Goal: Transaction & Acquisition: Purchase product/service

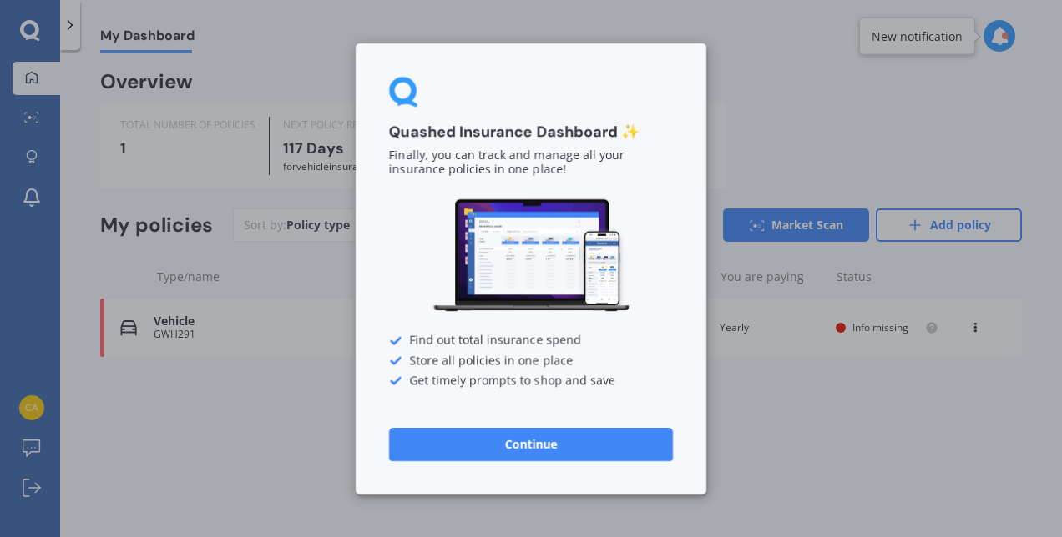
click at [462, 438] on button "Continue" at bounding box center [531, 443] width 284 height 33
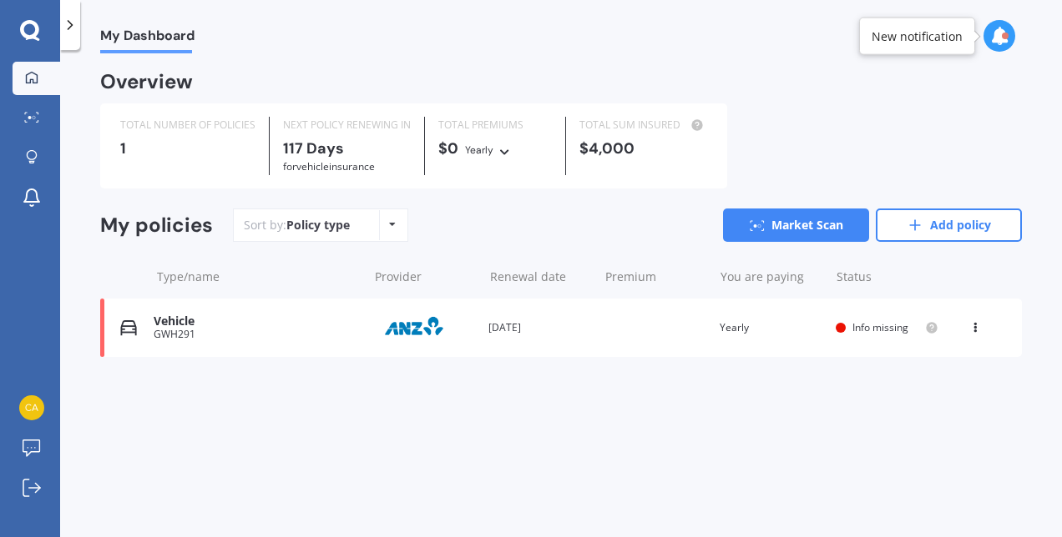
click at [980, 329] on icon at bounding box center [975, 325] width 12 height 10
click at [913, 399] on div "Delete" at bounding box center [937, 392] width 165 height 33
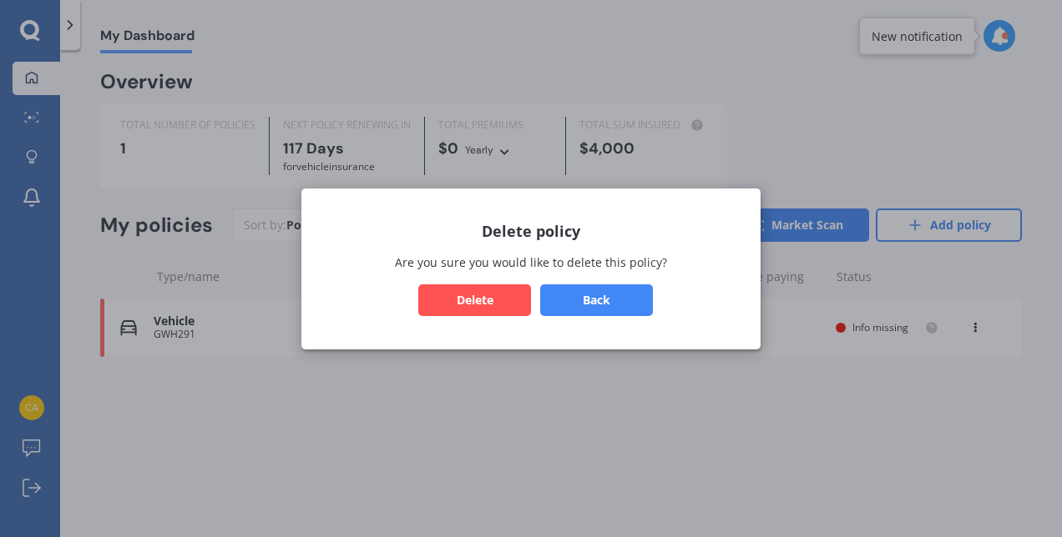
click at [491, 291] on button "Delete" at bounding box center [474, 300] width 113 height 32
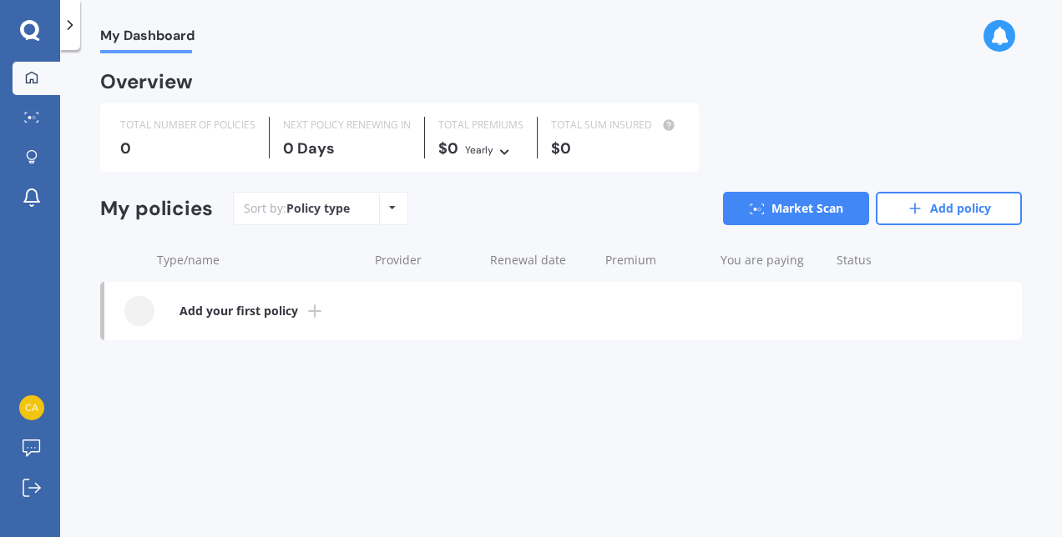
click at [808, 217] on link "Market Scan" at bounding box center [796, 208] width 146 height 33
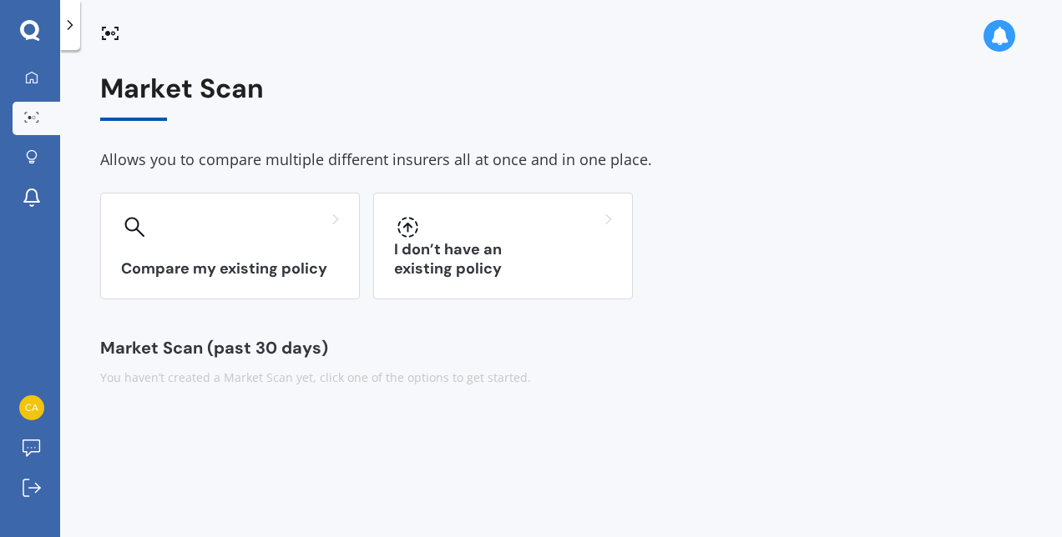
click at [394, 220] on div at bounding box center [407, 227] width 27 height 27
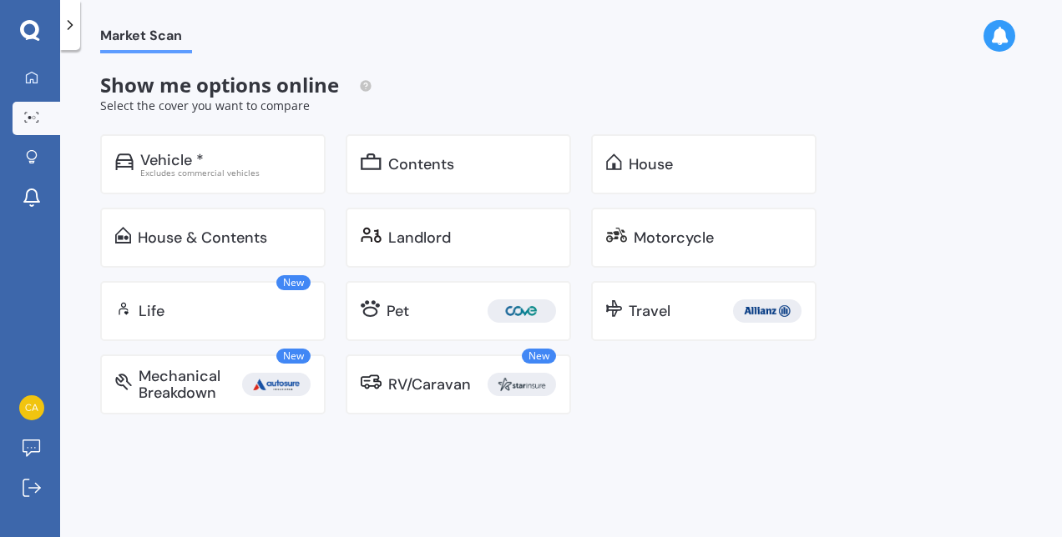
click at [240, 149] on div "Vehicle * Excludes commercial vehicles" at bounding box center [212, 164] width 225 height 60
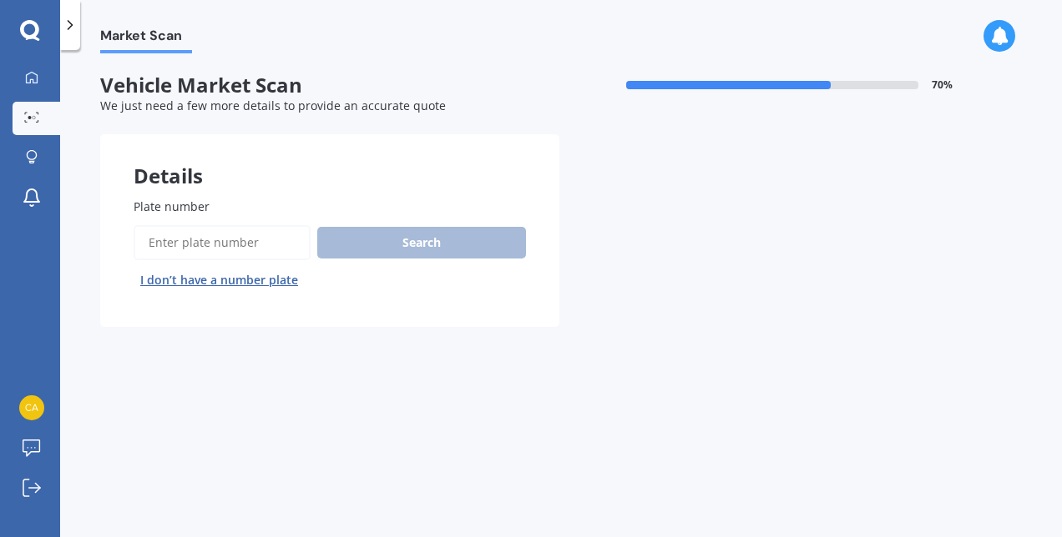
click at [217, 237] on input "Plate number" at bounding box center [222, 242] width 177 height 35
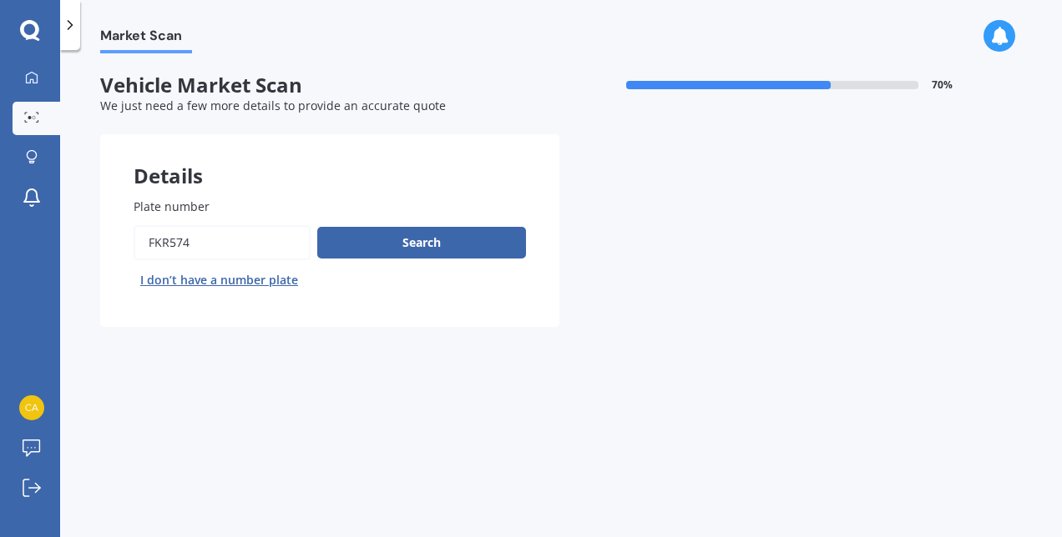
type input "FKR574"
click at [389, 245] on button "Search" at bounding box center [421, 243] width 209 height 32
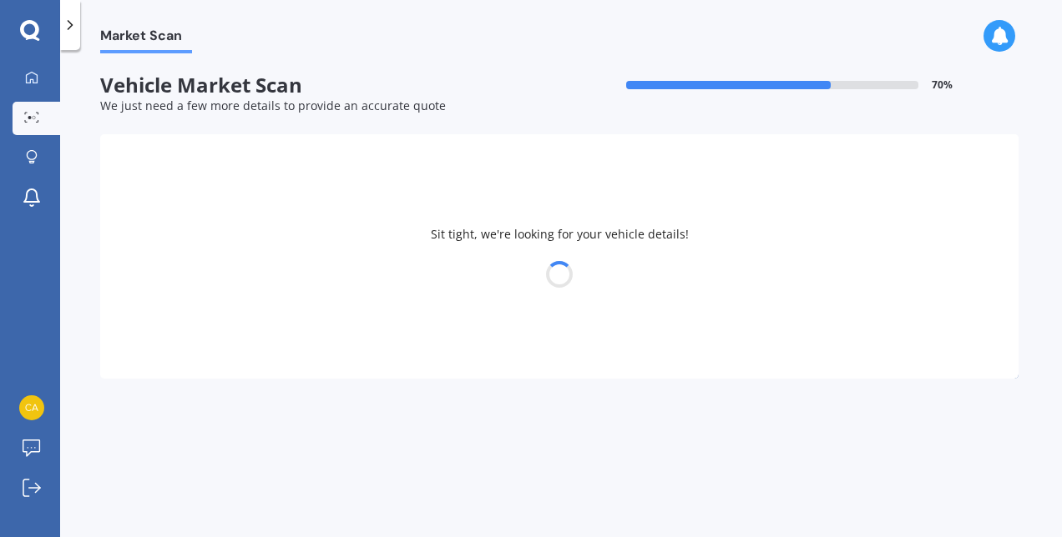
select select "NISSAN"
select select "WINGROAD"
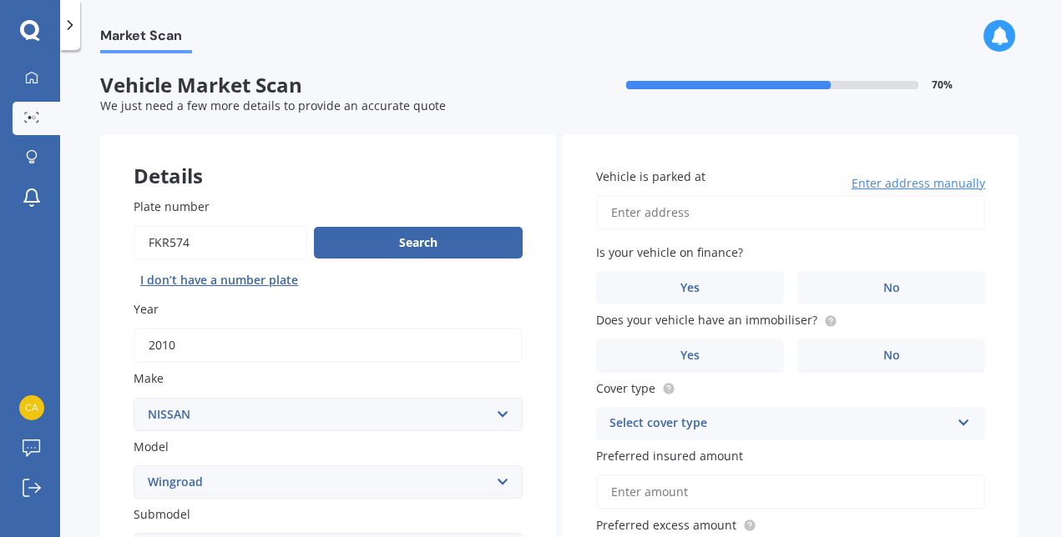
click at [893, 287] on span "No" at bounding box center [891, 288] width 17 height 14
click at [0, 0] on input "No" at bounding box center [0, 0] width 0 height 0
click at [883, 359] on span "No" at bounding box center [891, 356] width 17 height 14
click at [0, 0] on input "No" at bounding box center [0, 0] width 0 height 0
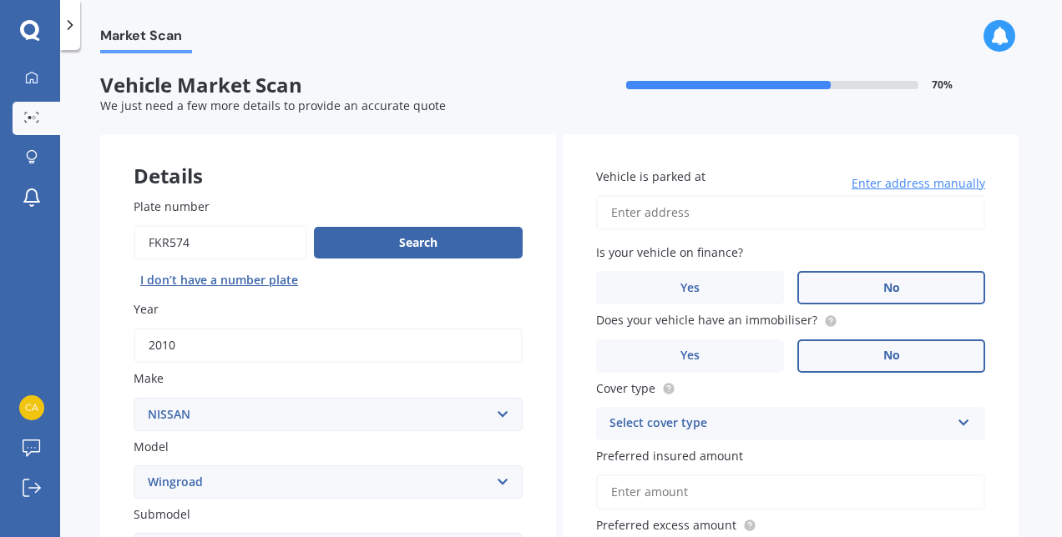
click at [740, 350] on label "Yes" at bounding box center [690, 356] width 188 height 33
click at [0, 0] on input "Yes" at bounding box center [0, 0] width 0 height 0
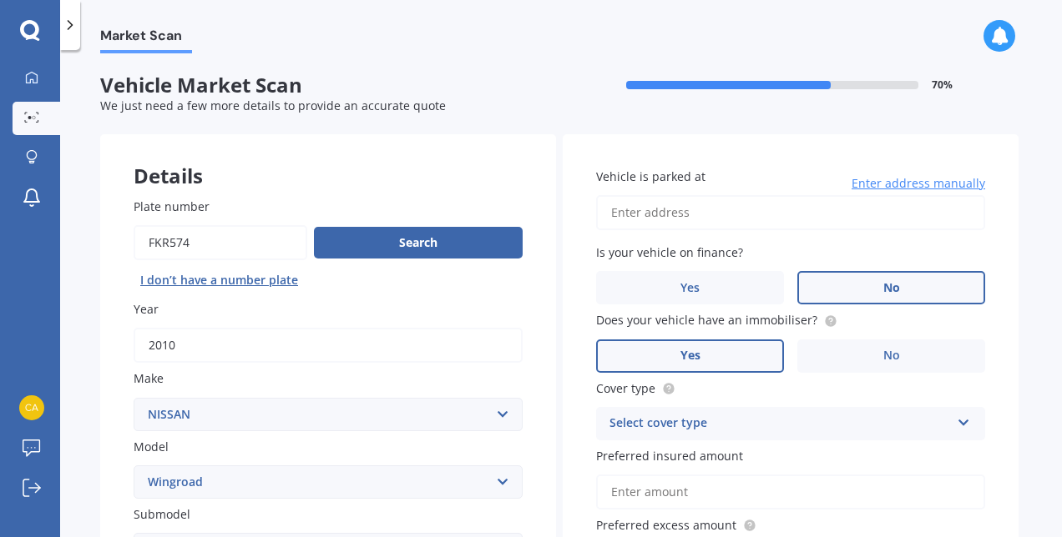
scroll to position [38, 0]
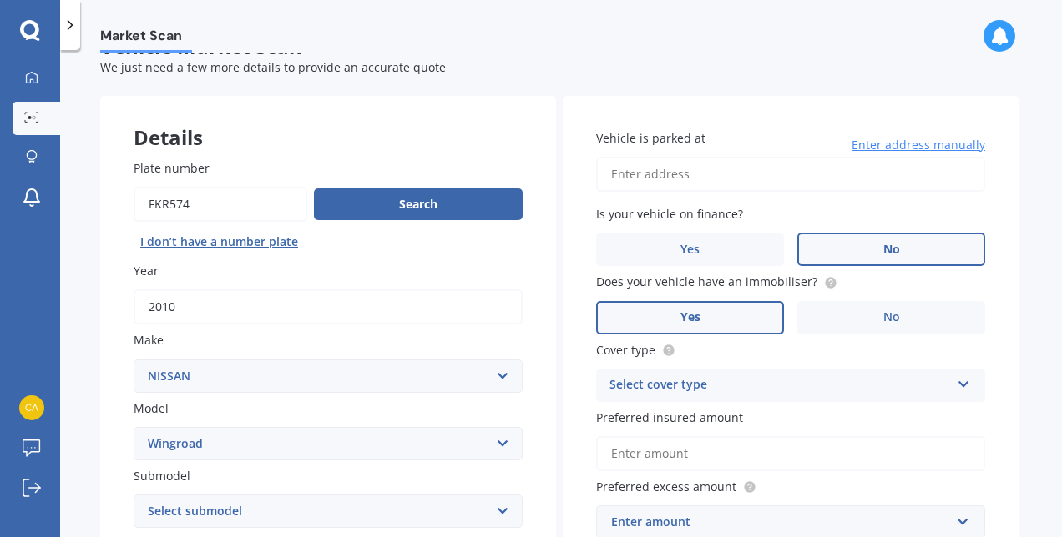
click at [788, 174] on input "Vehicle is parked at" at bounding box center [790, 174] width 389 height 35
type input "[STREET_ADDRESS][PERSON_NAME]"
select select "21"
select select "11"
select select "1962"
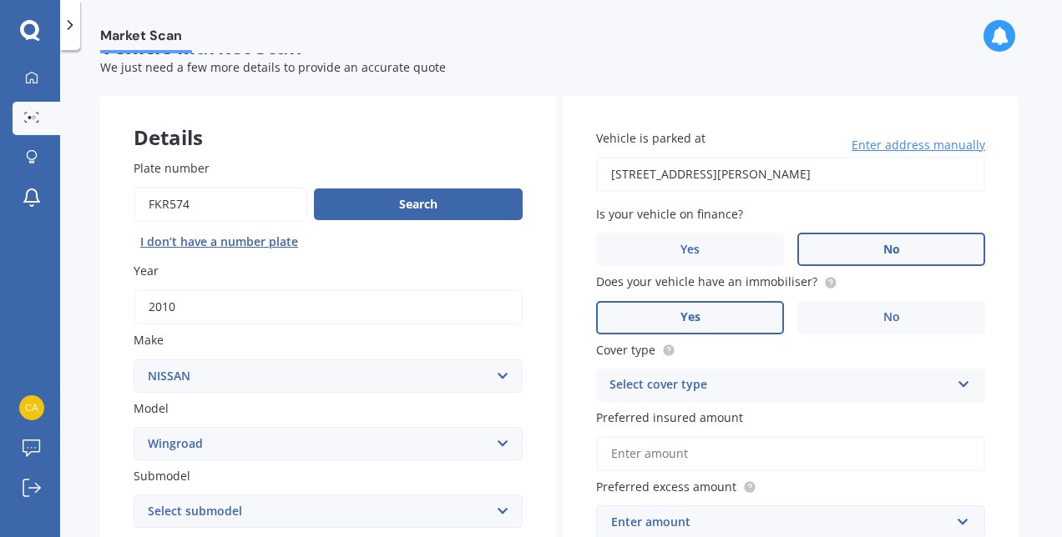
scroll to position [3, 0]
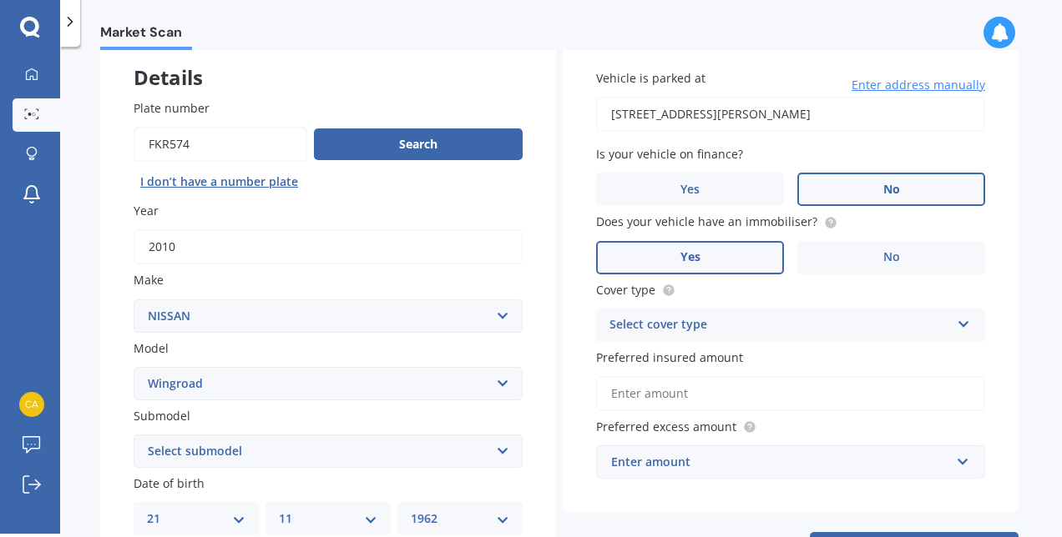
click at [659, 327] on div "Select cover type" at bounding box center [779, 325] width 341 height 20
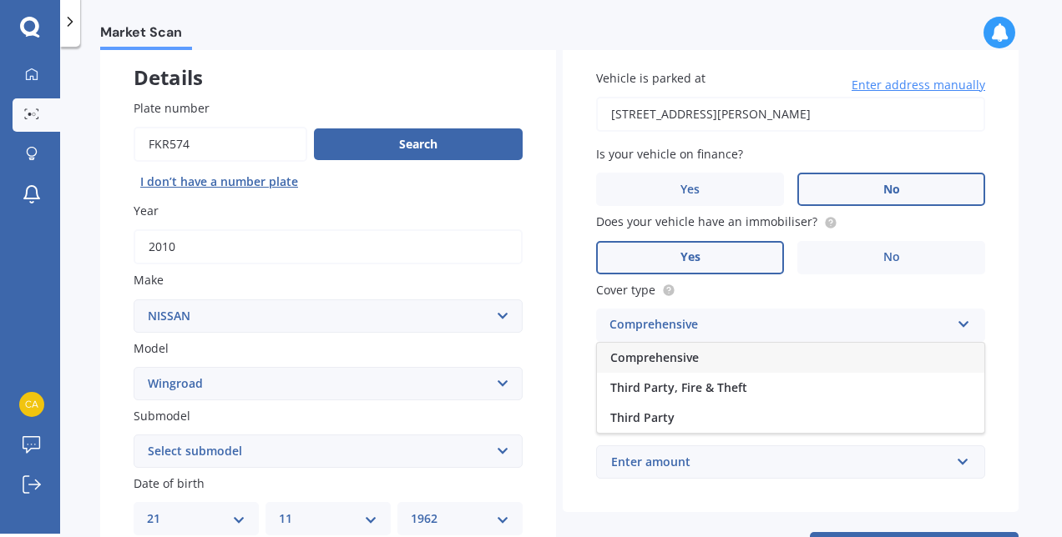
click at [655, 360] on span "Comprehensive" at bounding box center [654, 358] width 88 height 16
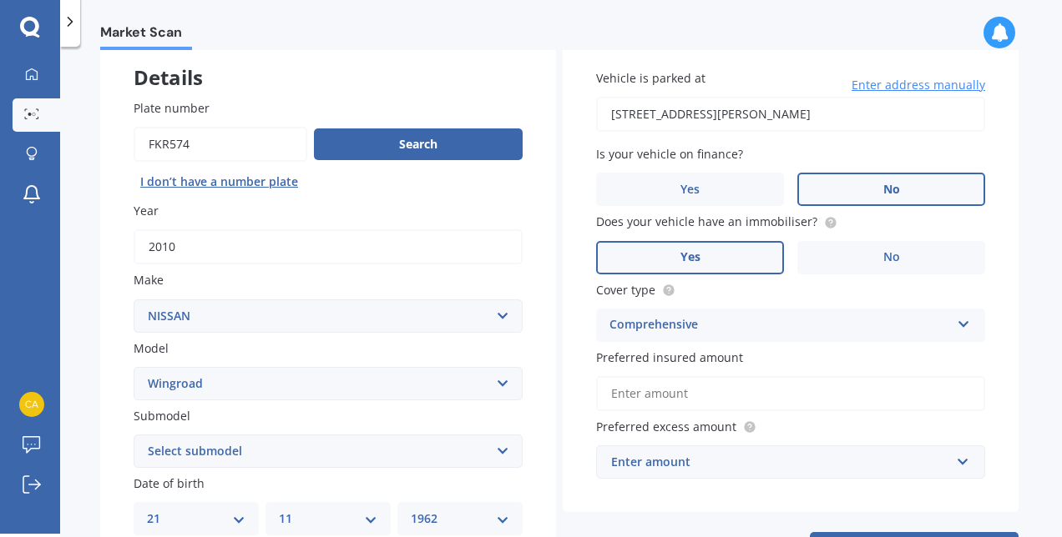
click at [698, 396] on input "Preferred insured amount" at bounding box center [790, 393] width 389 height 35
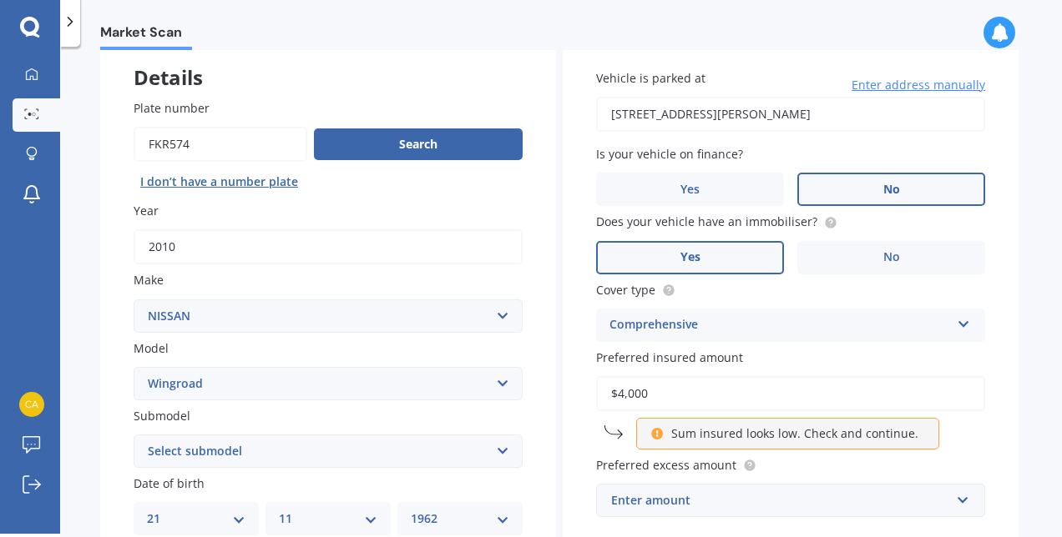
click at [618, 393] on input "$4,000" at bounding box center [790, 393] width 389 height 35
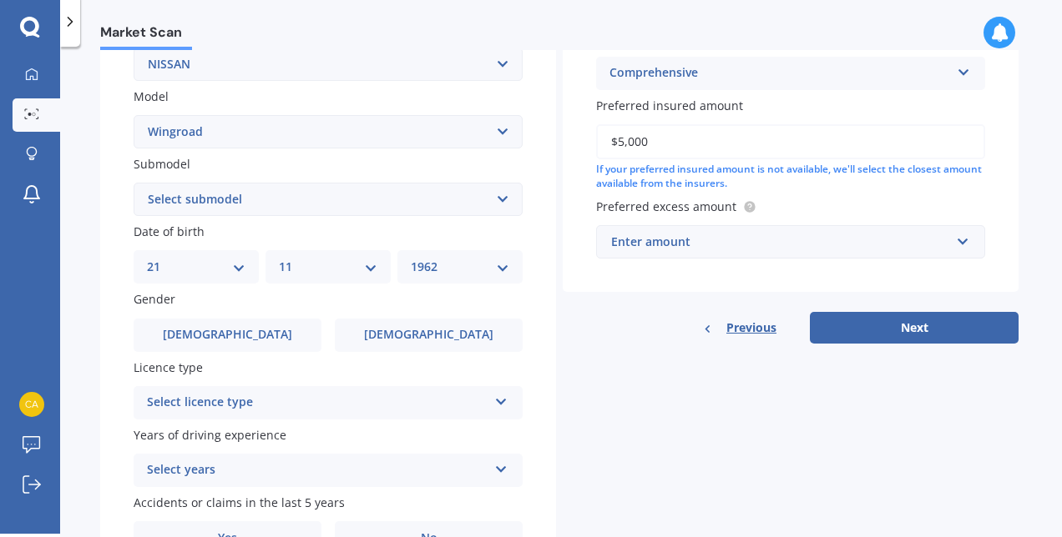
scroll to position [353, 0]
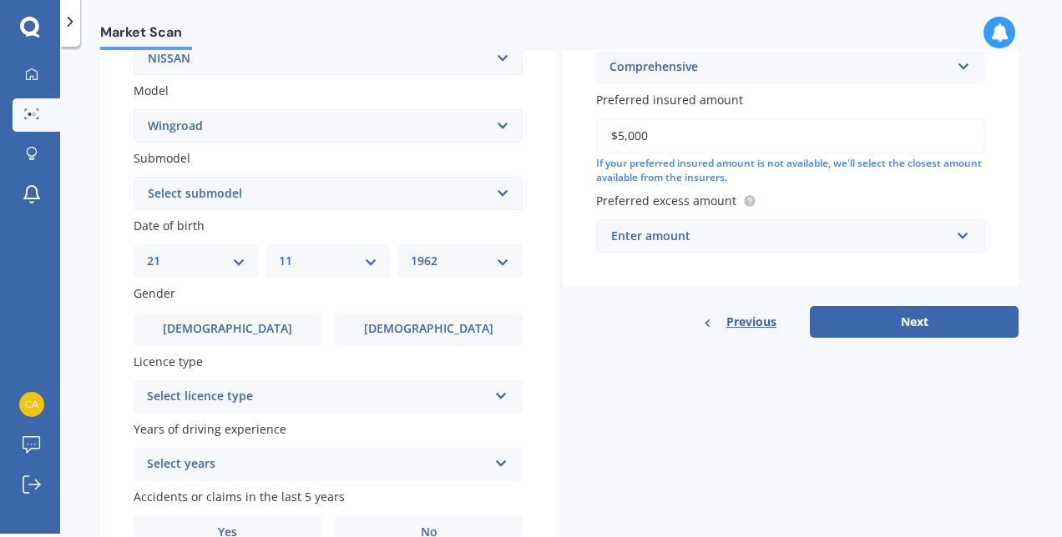
type input "$5,000"
click at [207, 325] on label "[DEMOGRAPHIC_DATA]" at bounding box center [228, 329] width 188 height 33
click at [0, 0] on input "[DEMOGRAPHIC_DATA]" at bounding box center [0, 0] width 0 height 0
click at [239, 406] on div "Select licence type" at bounding box center [317, 397] width 341 height 20
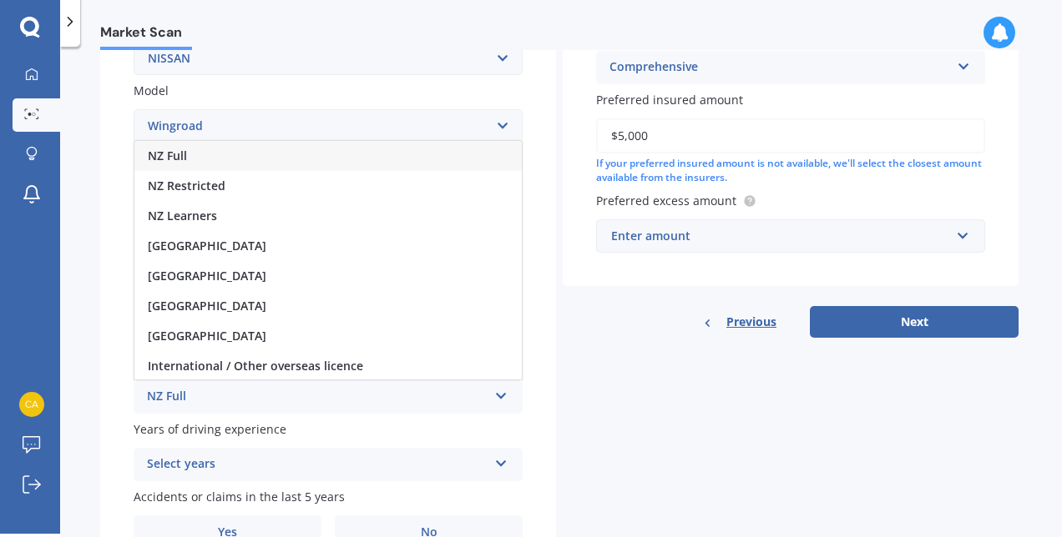
click at [245, 154] on div "NZ Full" at bounding box center [327, 156] width 387 height 30
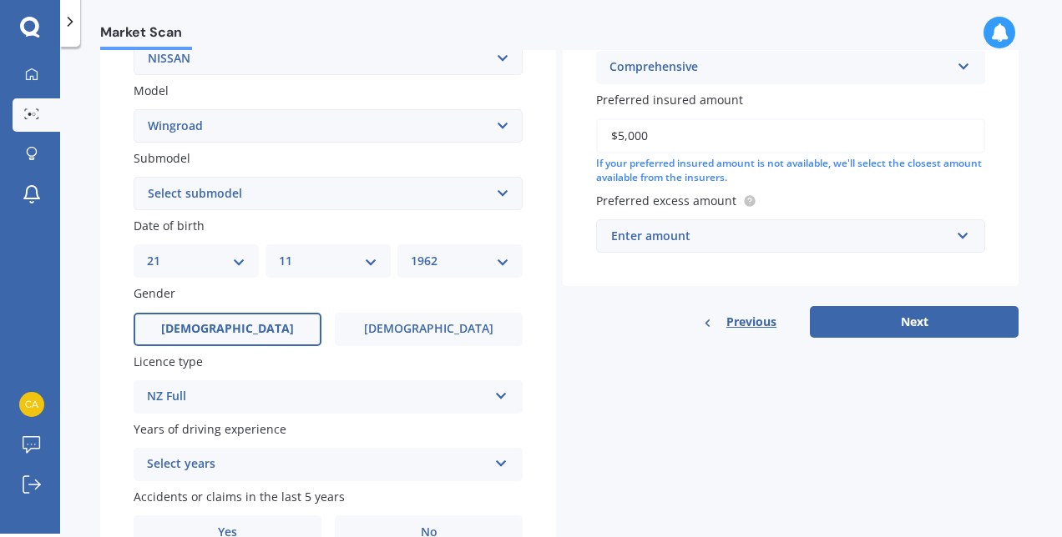
click at [310, 457] on div "Select years" at bounding box center [317, 465] width 341 height 20
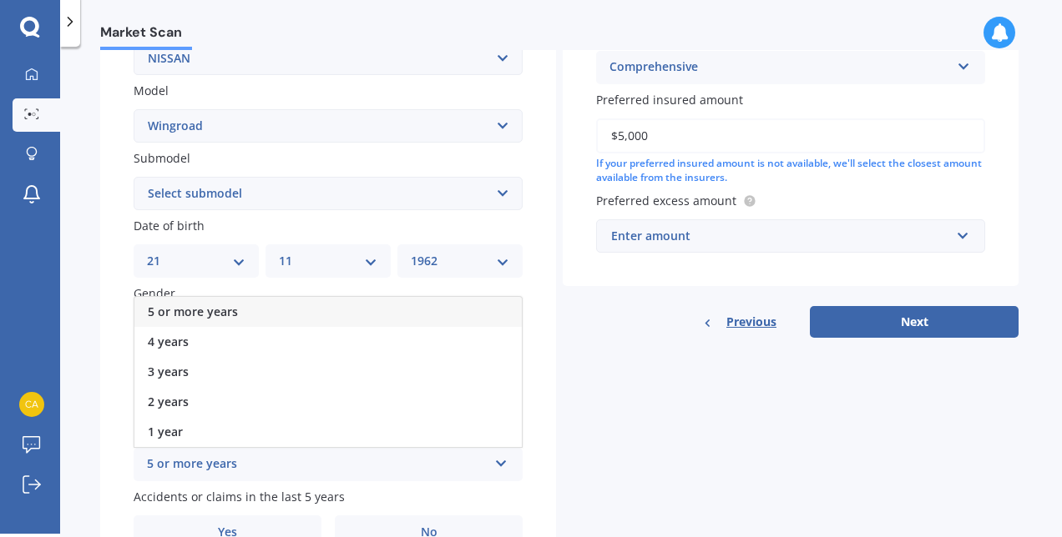
click at [321, 318] on div "5 or more years" at bounding box center [327, 312] width 387 height 30
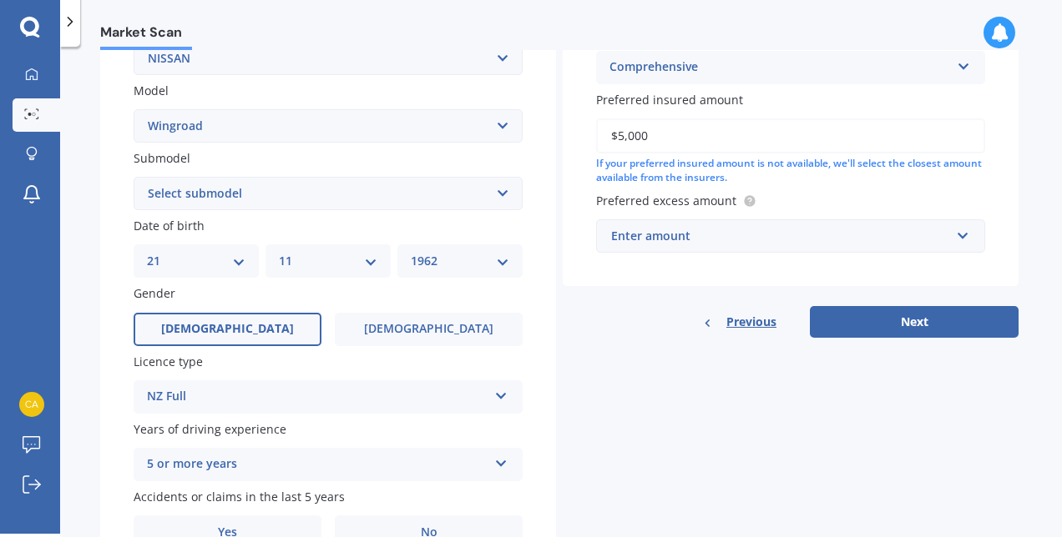
scroll to position [447, 0]
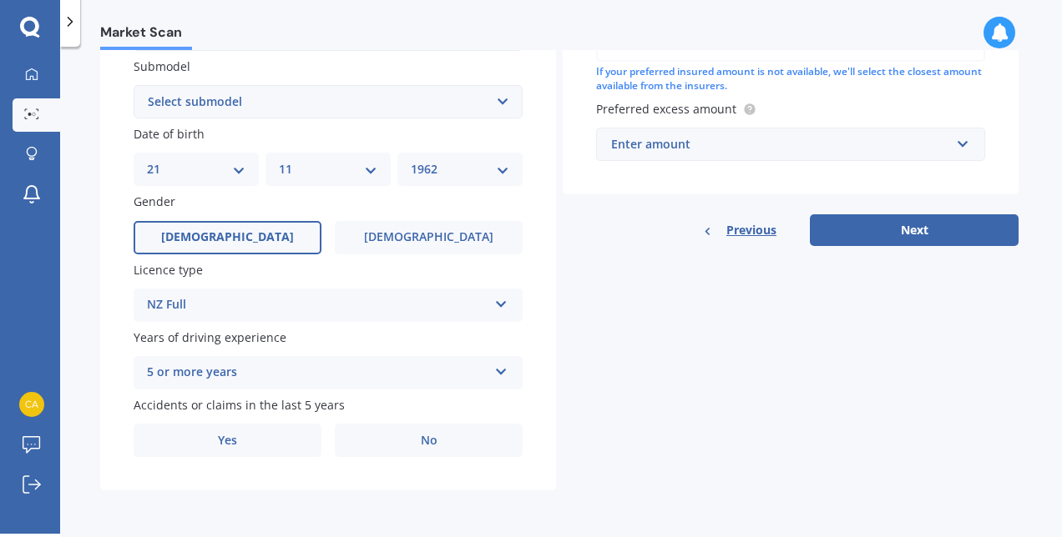
click at [452, 449] on label "No" at bounding box center [429, 440] width 188 height 33
click at [0, 0] on input "No" at bounding box center [0, 0] width 0 height 0
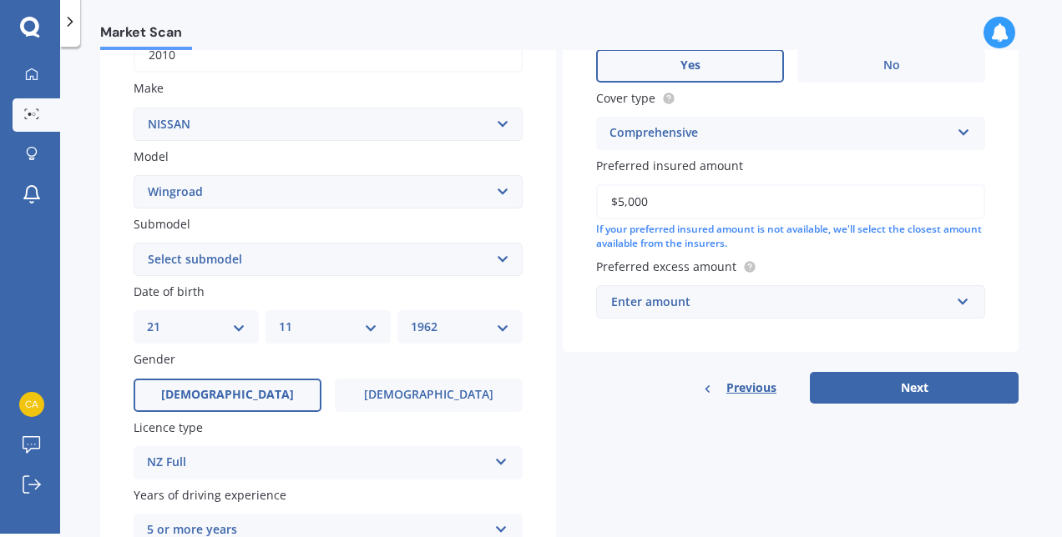
scroll to position [276, 0]
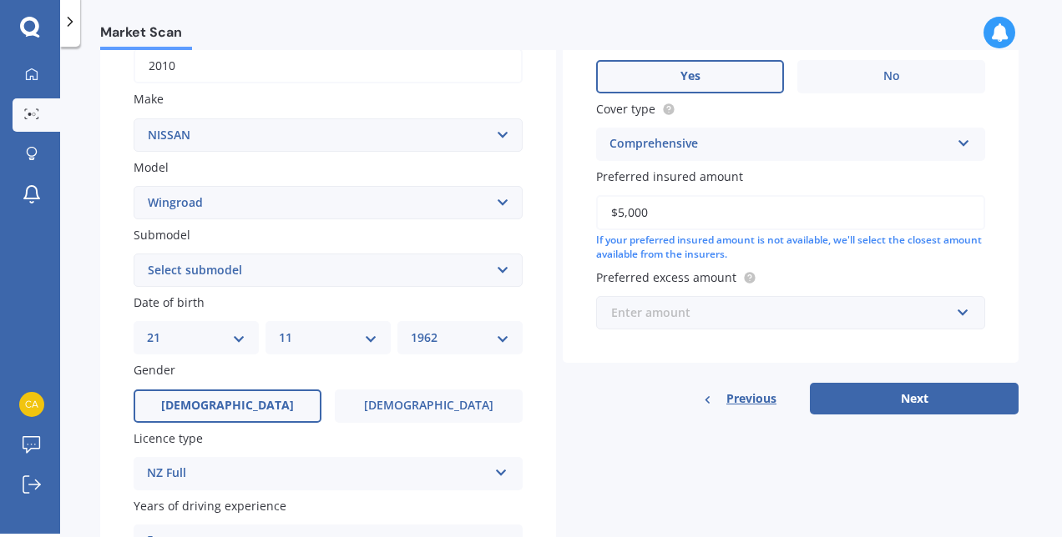
click at [956, 309] on input "text" at bounding box center [785, 313] width 374 height 32
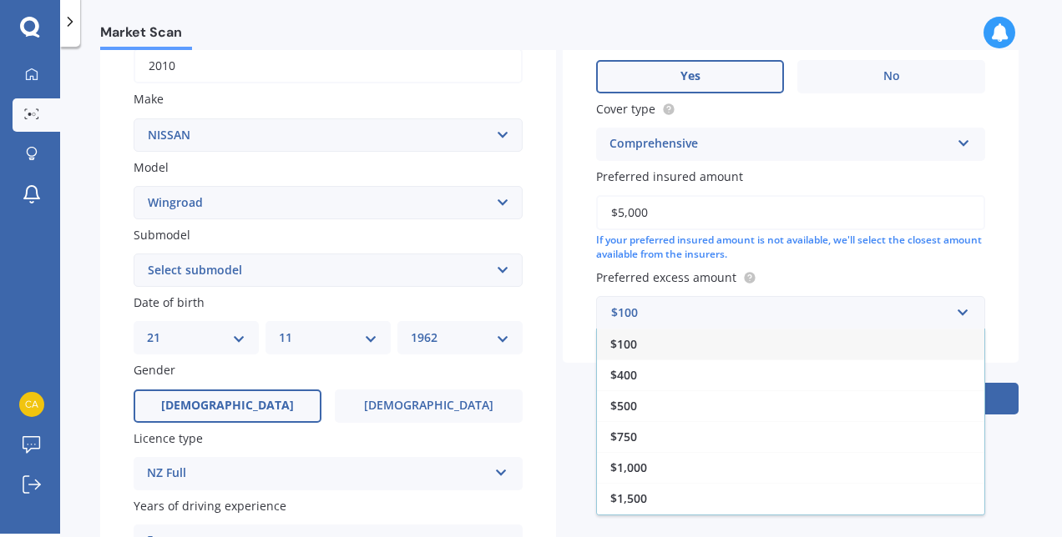
click at [874, 369] on div "$400" at bounding box center [790, 375] width 387 height 31
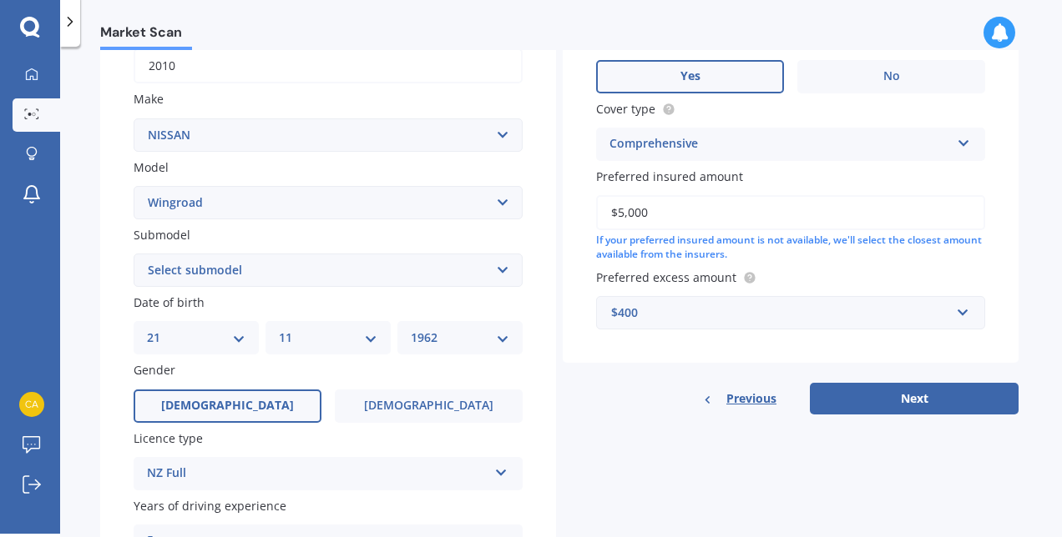
click at [894, 397] on button "Next" at bounding box center [914, 399] width 209 height 32
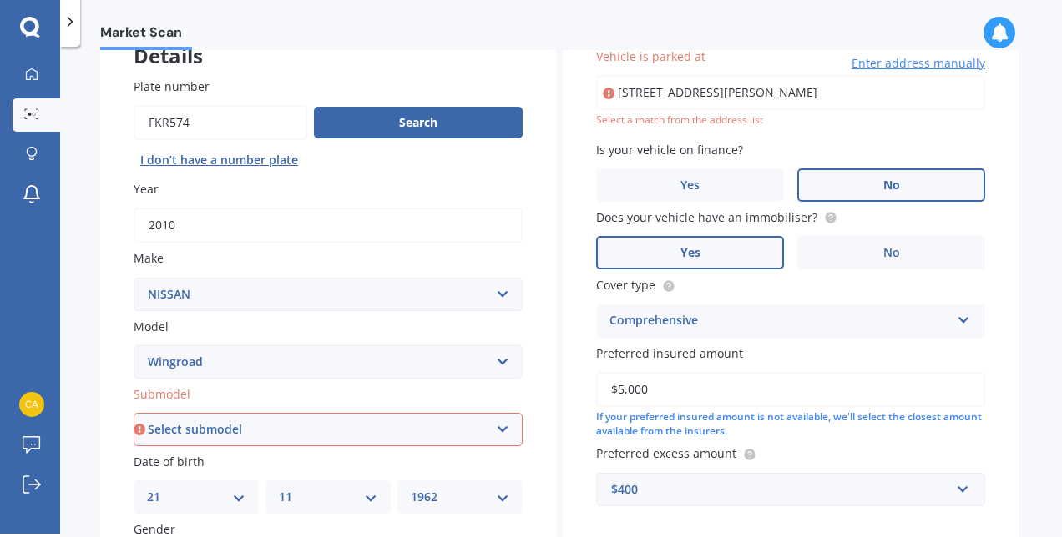
scroll to position [0, 0]
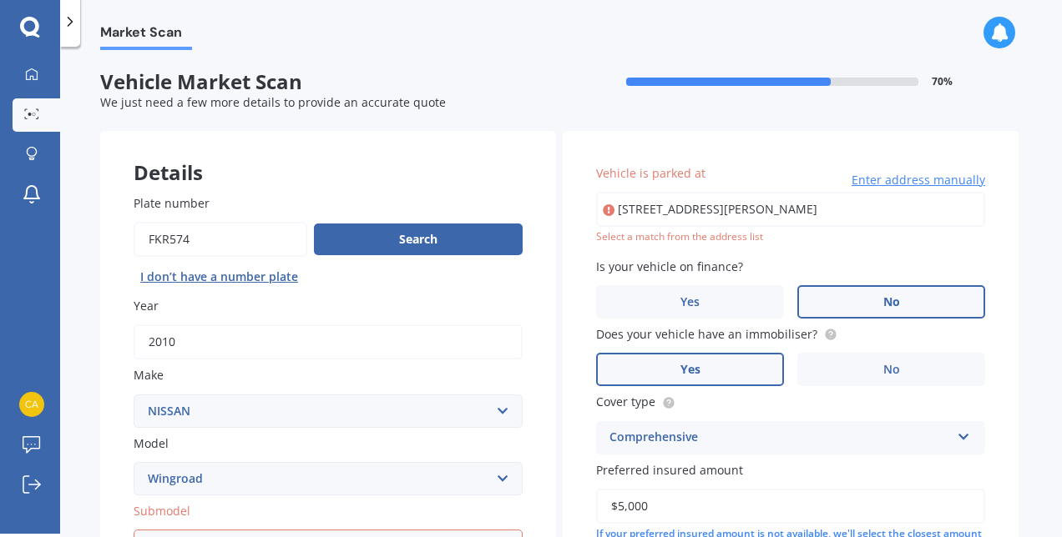
click at [815, 212] on input "[STREET_ADDRESS][PERSON_NAME]" at bounding box center [790, 209] width 389 height 35
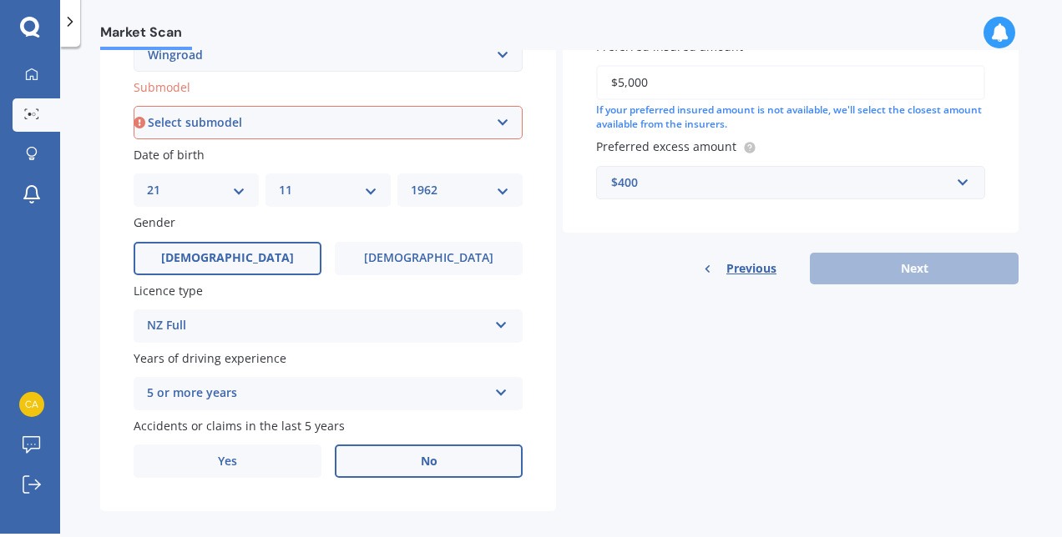
scroll to position [447, 0]
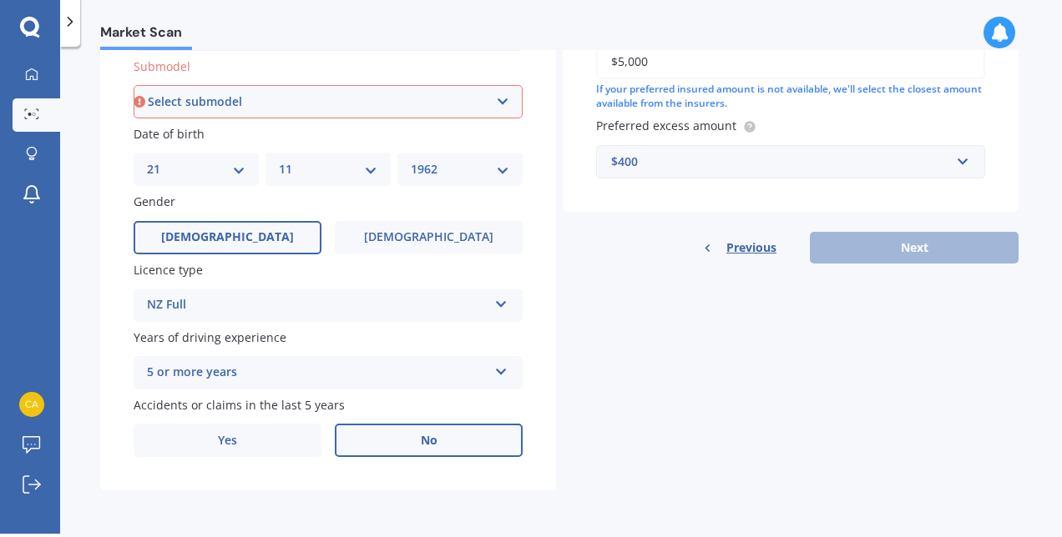
click at [920, 246] on div "Previous Next" at bounding box center [791, 248] width 456 height 32
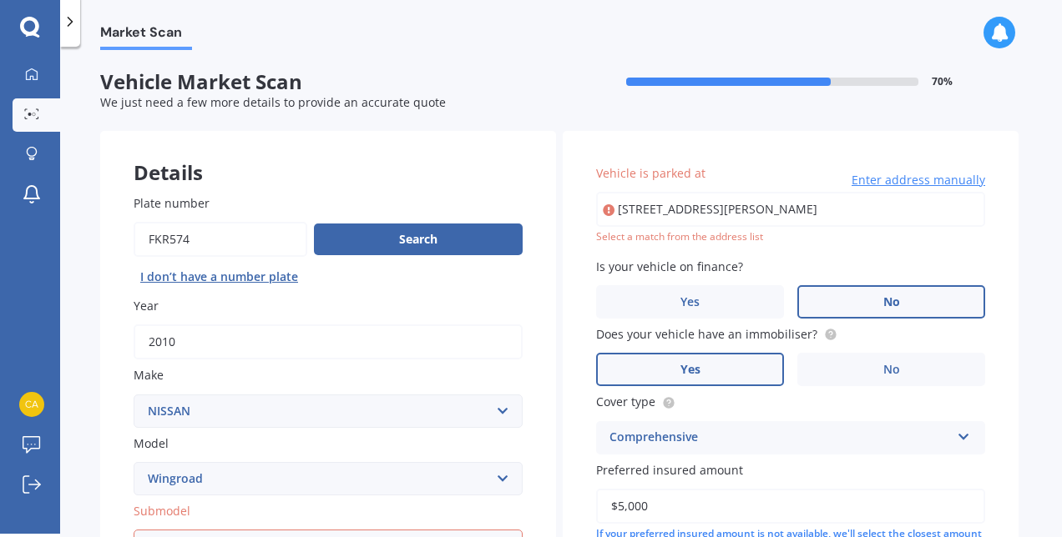
drag, startPoint x: 814, startPoint y: 211, endPoint x: 548, endPoint y: 201, distance: 265.6
click at [548, 201] on div "Details Plate number Search I don’t have a number plate Year [DATE] Make Select…" at bounding box center [559, 533] width 918 height 805
type input "[STREET_ADDRESS][PERSON_NAME]"
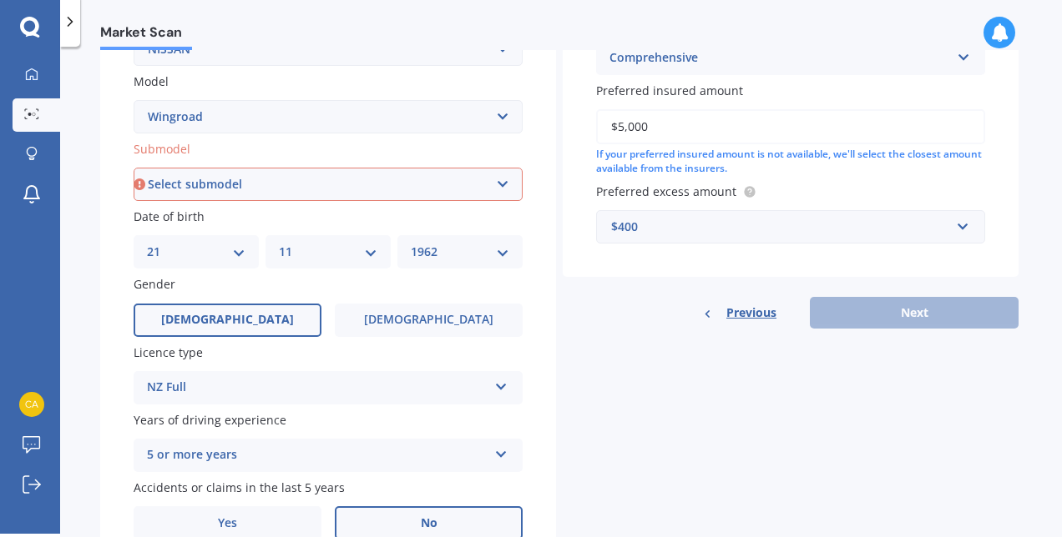
scroll to position [447, 0]
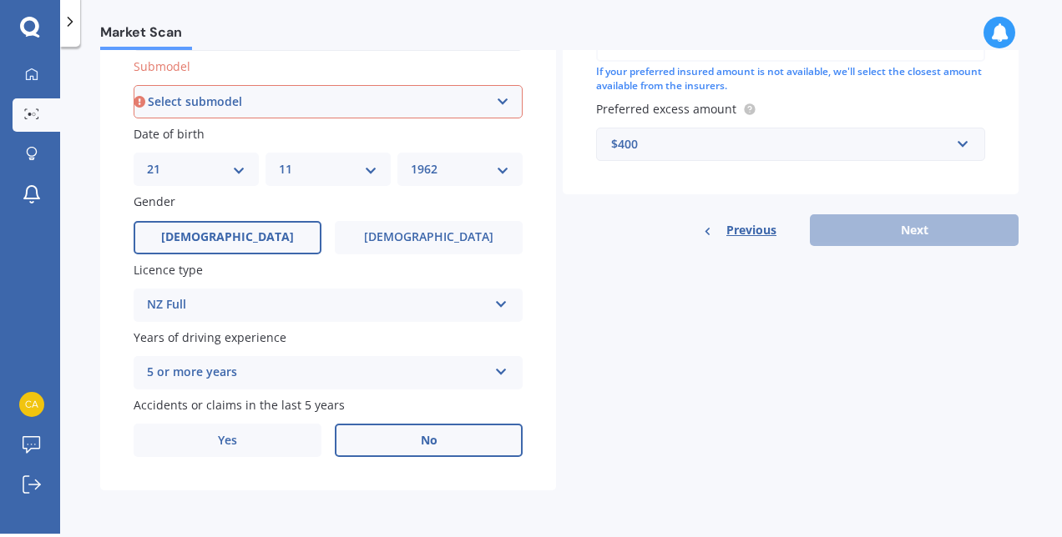
click at [930, 235] on div "Previous Next" at bounding box center [791, 230] width 456 height 32
click at [903, 228] on div "Previous Next" at bounding box center [791, 230] width 456 height 32
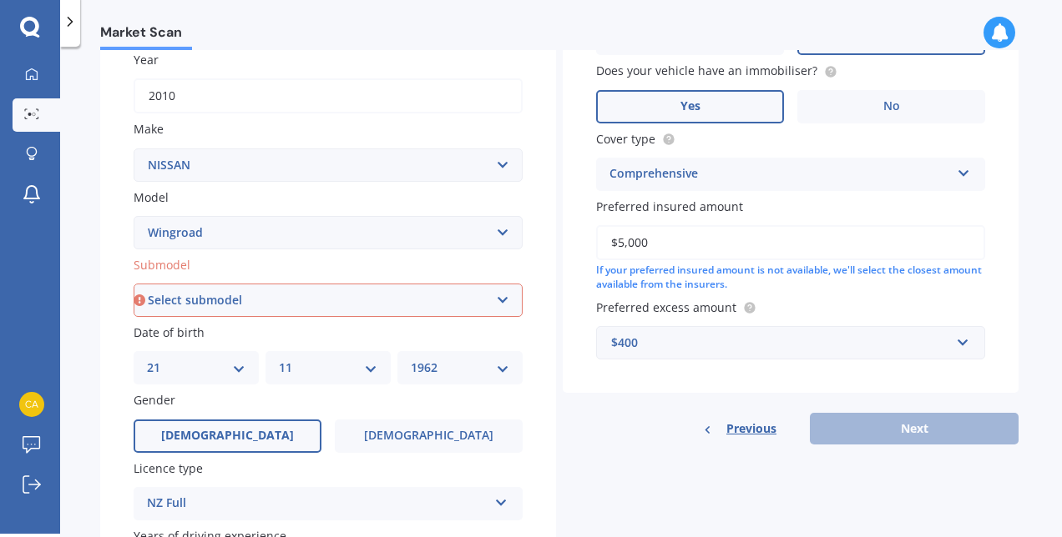
scroll to position [261, 0]
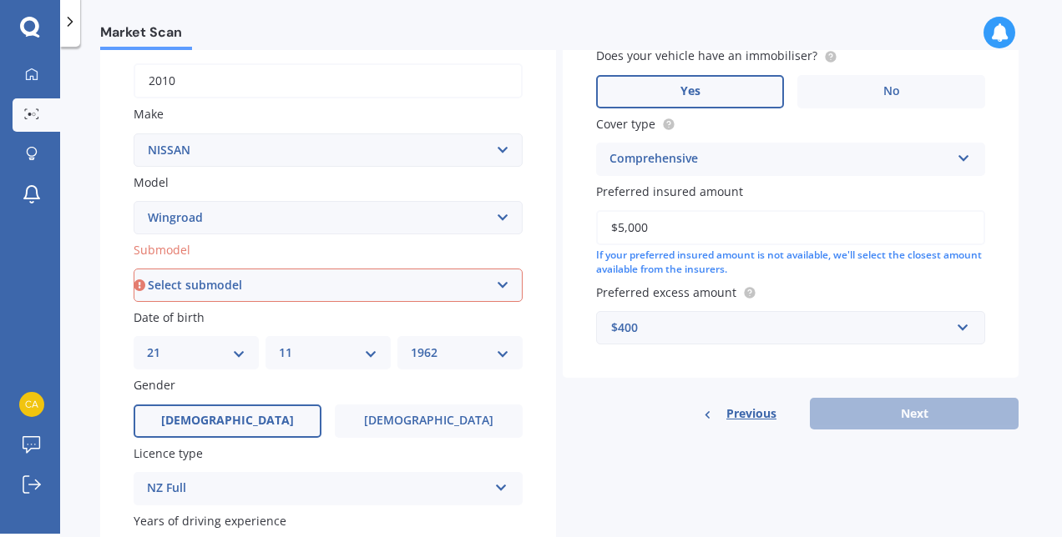
click at [502, 279] on select "Select submodel (All)" at bounding box center [328, 285] width 389 height 33
select select "(ALL)"
click at [134, 270] on select "Select submodel (All)" at bounding box center [328, 285] width 389 height 33
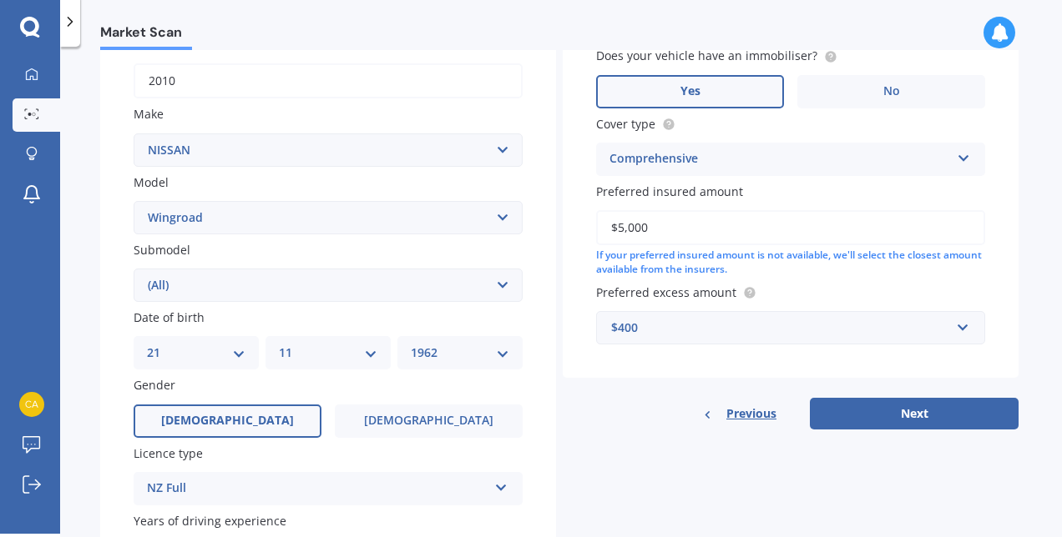
click at [502, 287] on select "Select submodel (All)" at bounding box center [328, 285] width 389 height 33
click at [931, 420] on button "Next" at bounding box center [914, 414] width 209 height 32
select select "21"
select select "11"
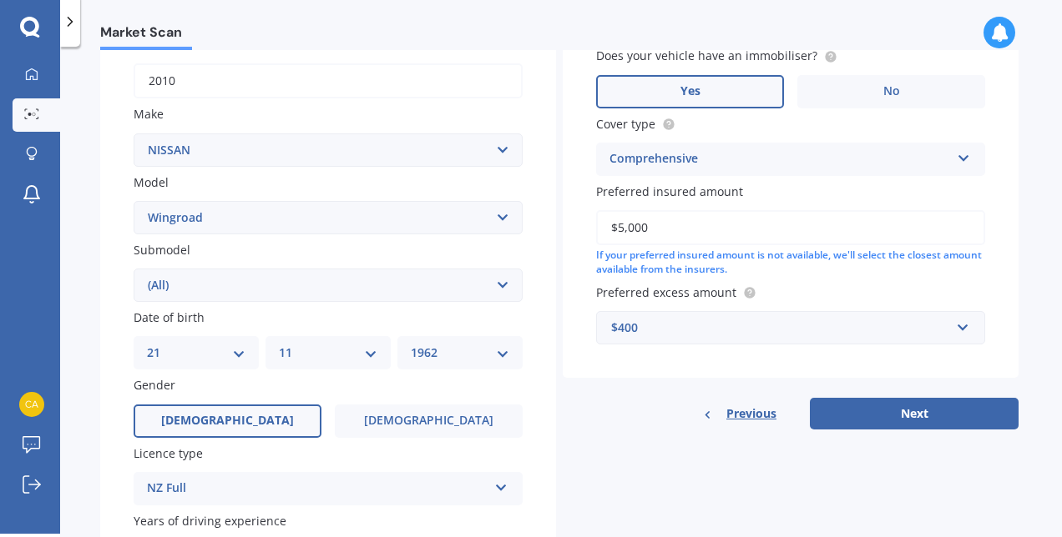
select select "1962"
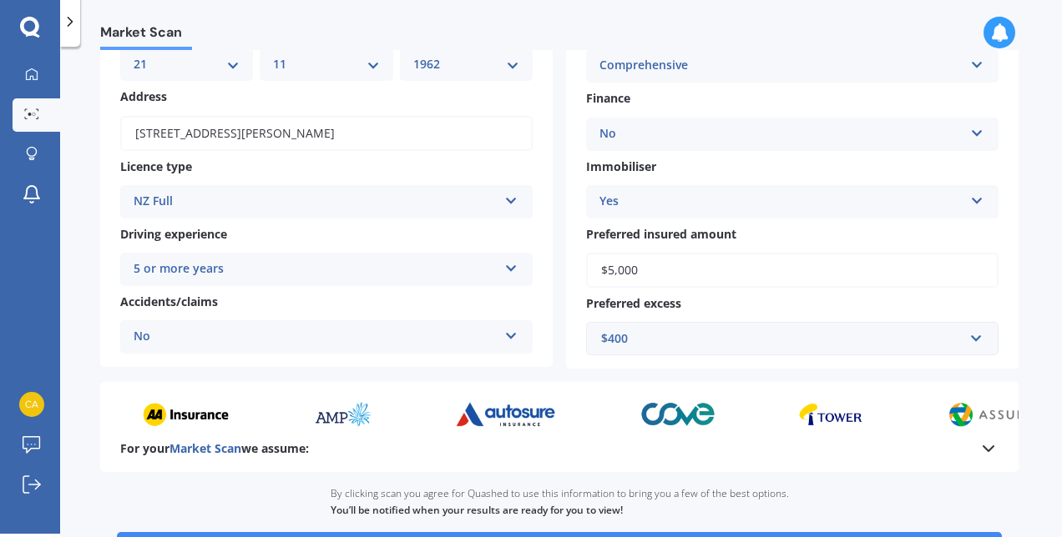
scroll to position [326, 0]
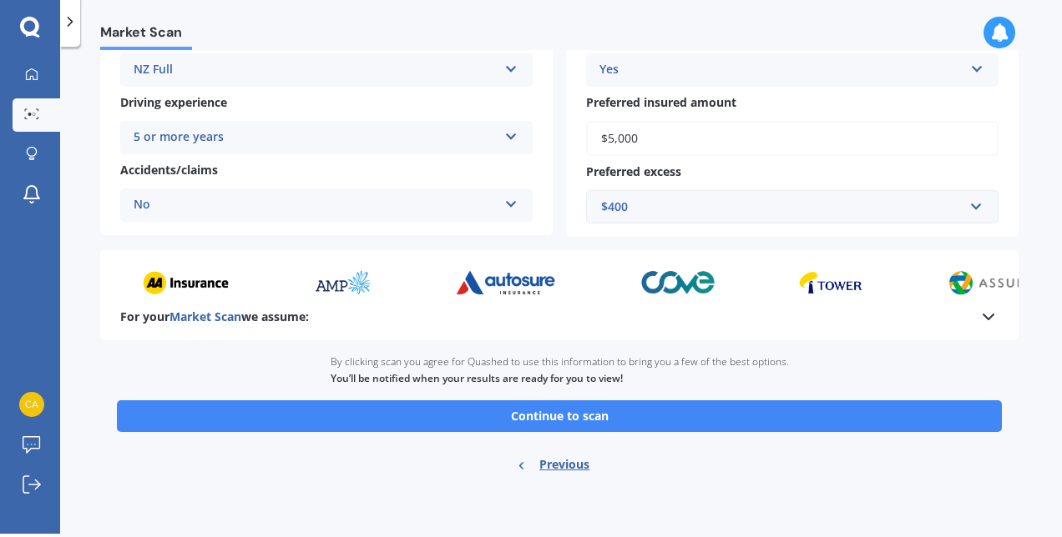
click at [564, 418] on button "Continue to scan" at bounding box center [559, 417] width 885 height 32
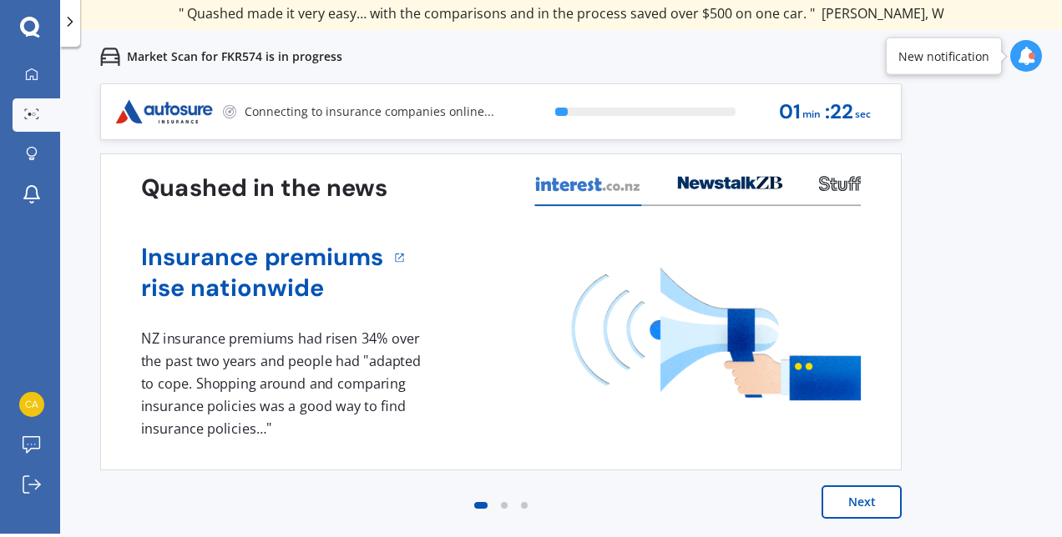
click at [869, 502] on button "Next" at bounding box center [861, 502] width 80 height 33
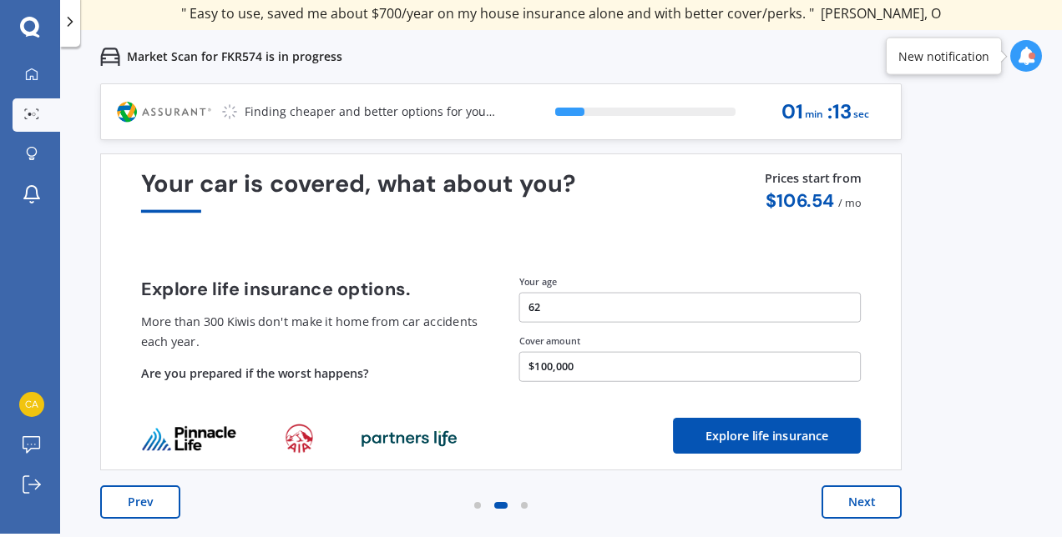
click at [852, 506] on button "Next" at bounding box center [861, 502] width 80 height 33
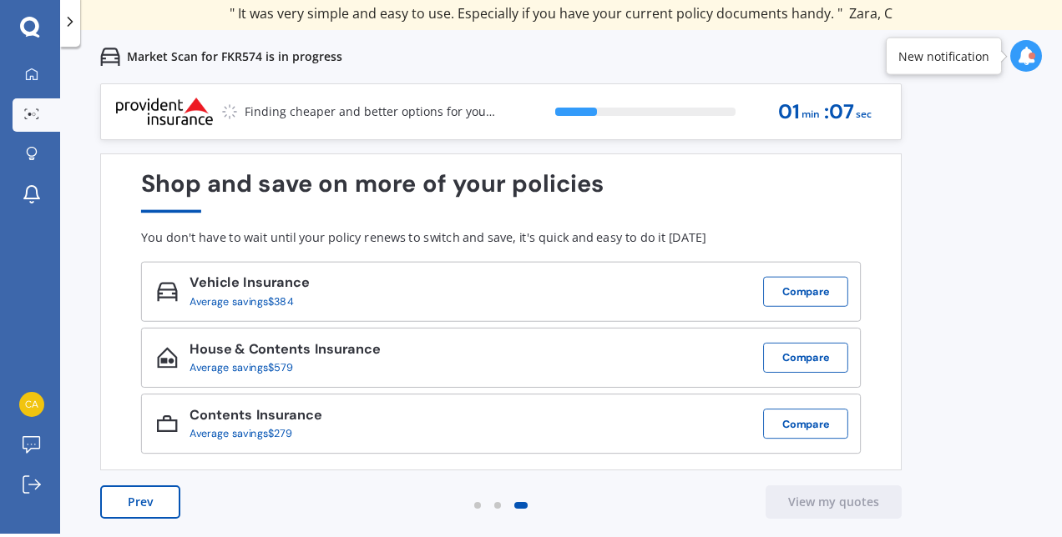
click at [816, 298] on button "Compare" at bounding box center [805, 292] width 85 height 30
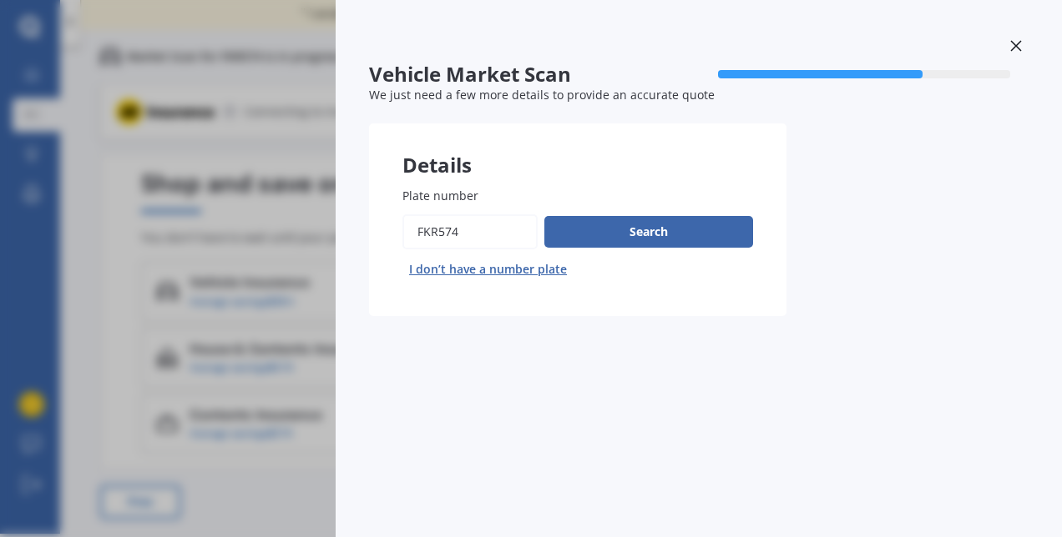
click at [1016, 43] on icon at bounding box center [1016, 46] width 12 height 12
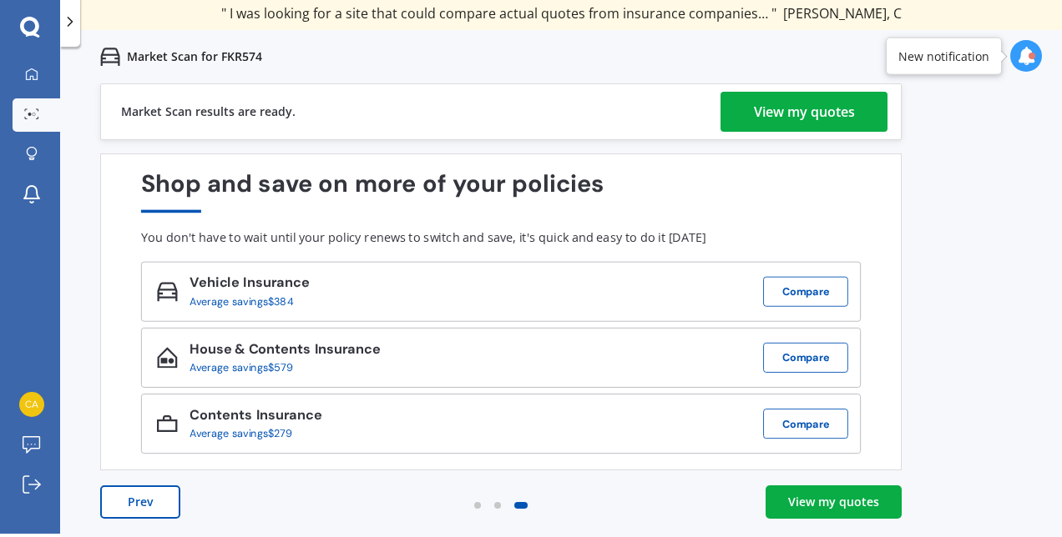
click at [825, 109] on div "View my quotes" at bounding box center [804, 112] width 101 height 40
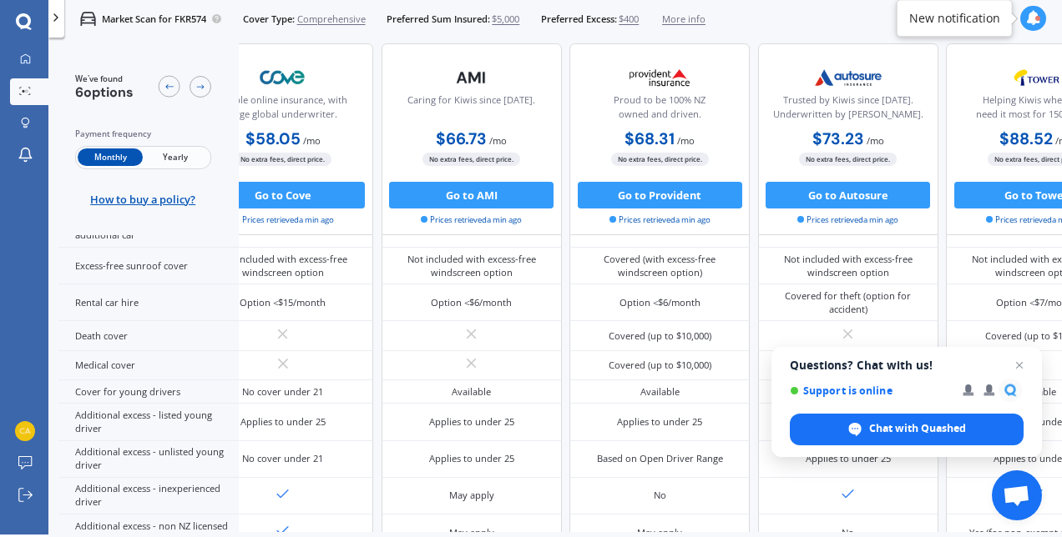
scroll to position [680, 382]
